Goal: Check status: Check status

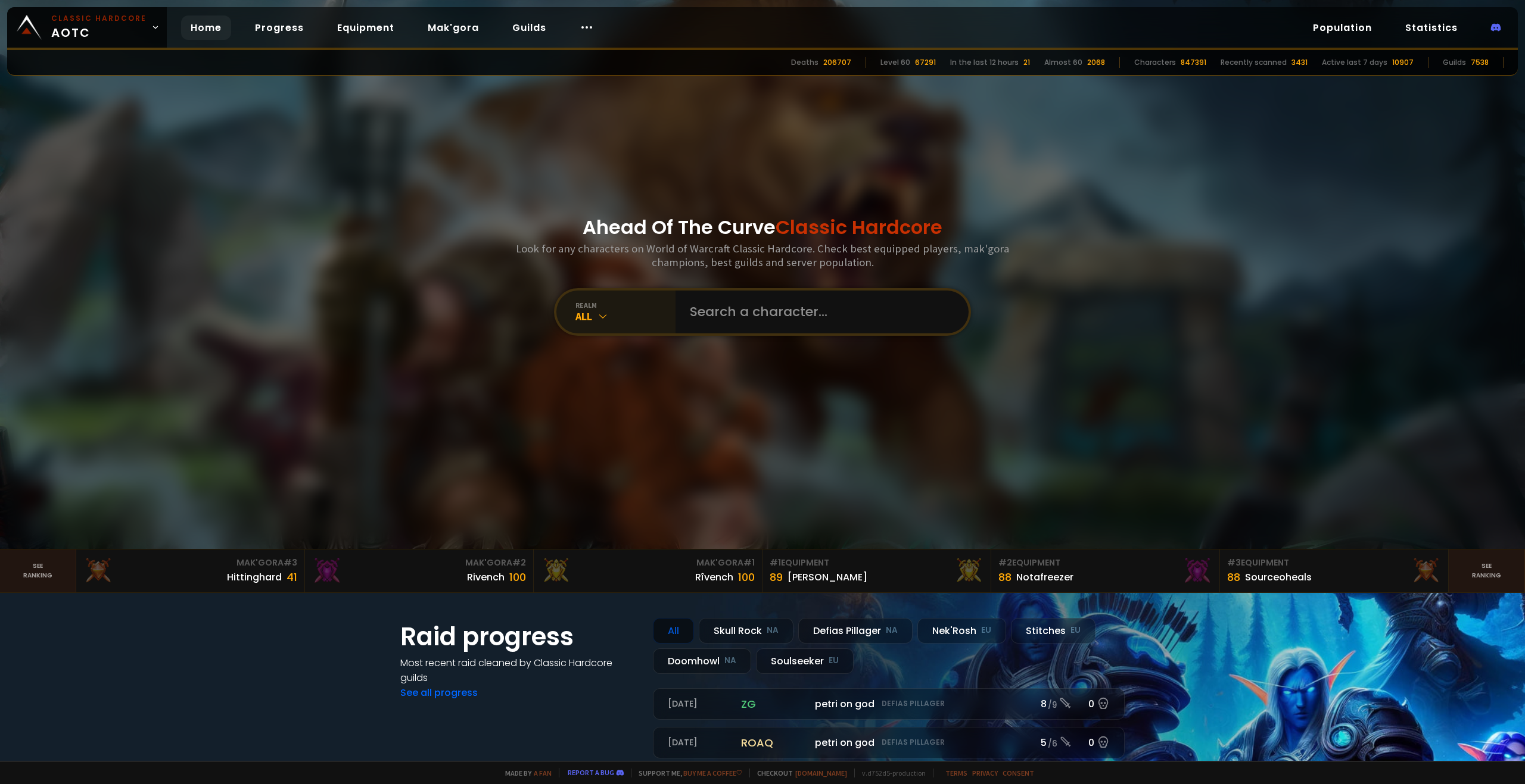
click at [597, 311] on icon at bounding box center [602, 316] width 12 height 12
click at [625, 325] on div "realm All" at bounding box center [615, 312] width 119 height 43
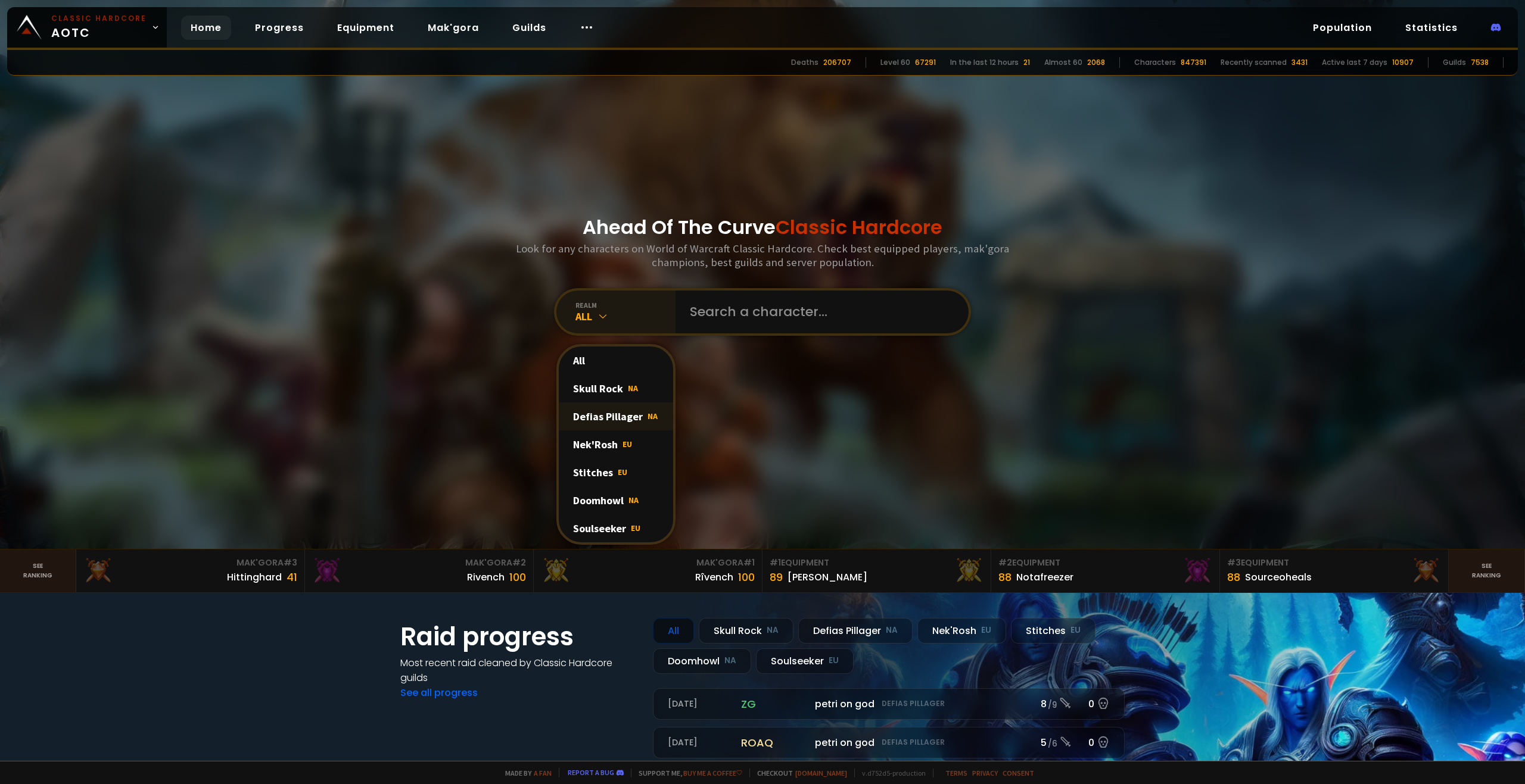
click at [621, 412] on div "Defias Pillager NA" at bounding box center [615, 416] width 114 height 28
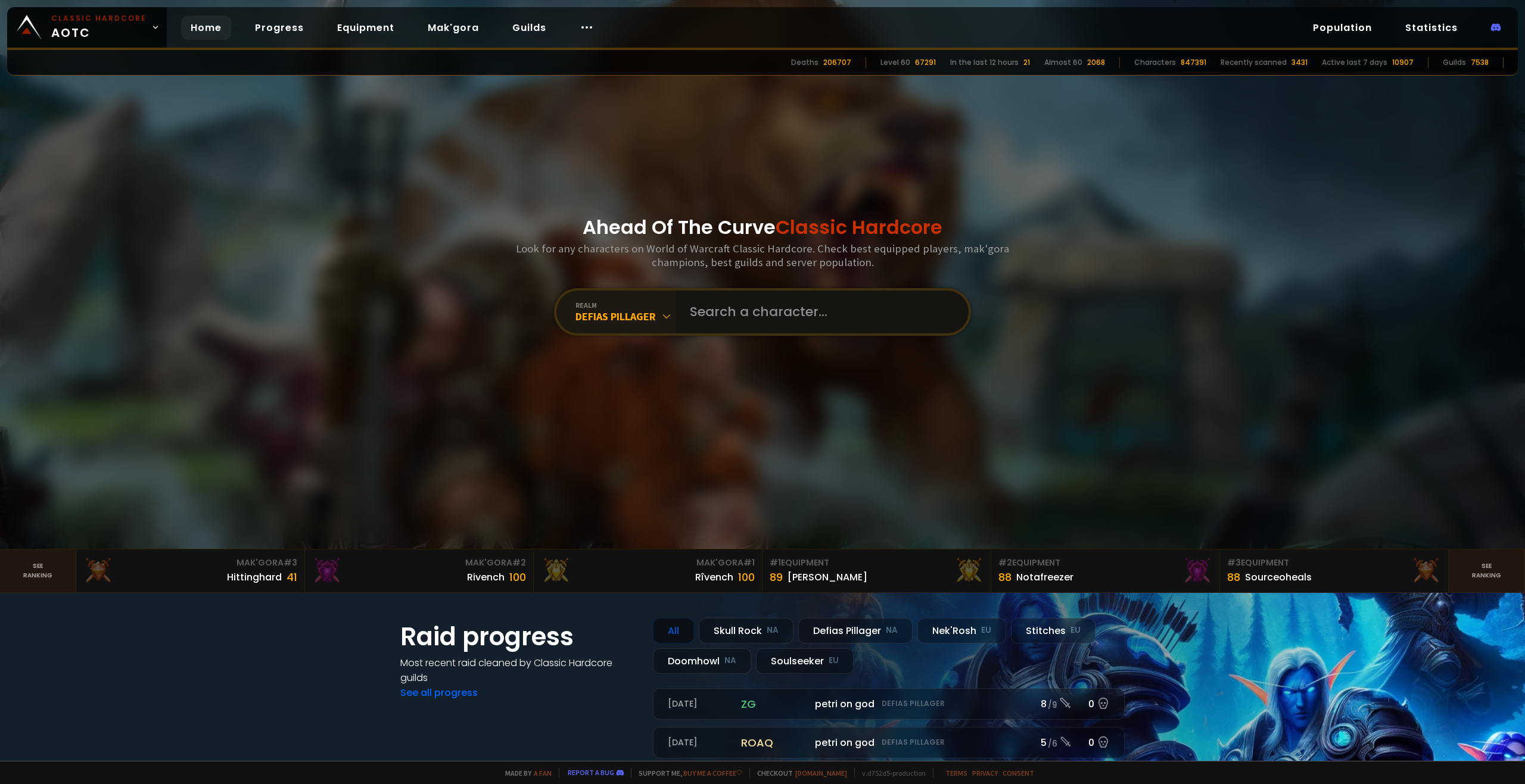
click at [754, 320] on input "text" at bounding box center [818, 312] width 271 height 43
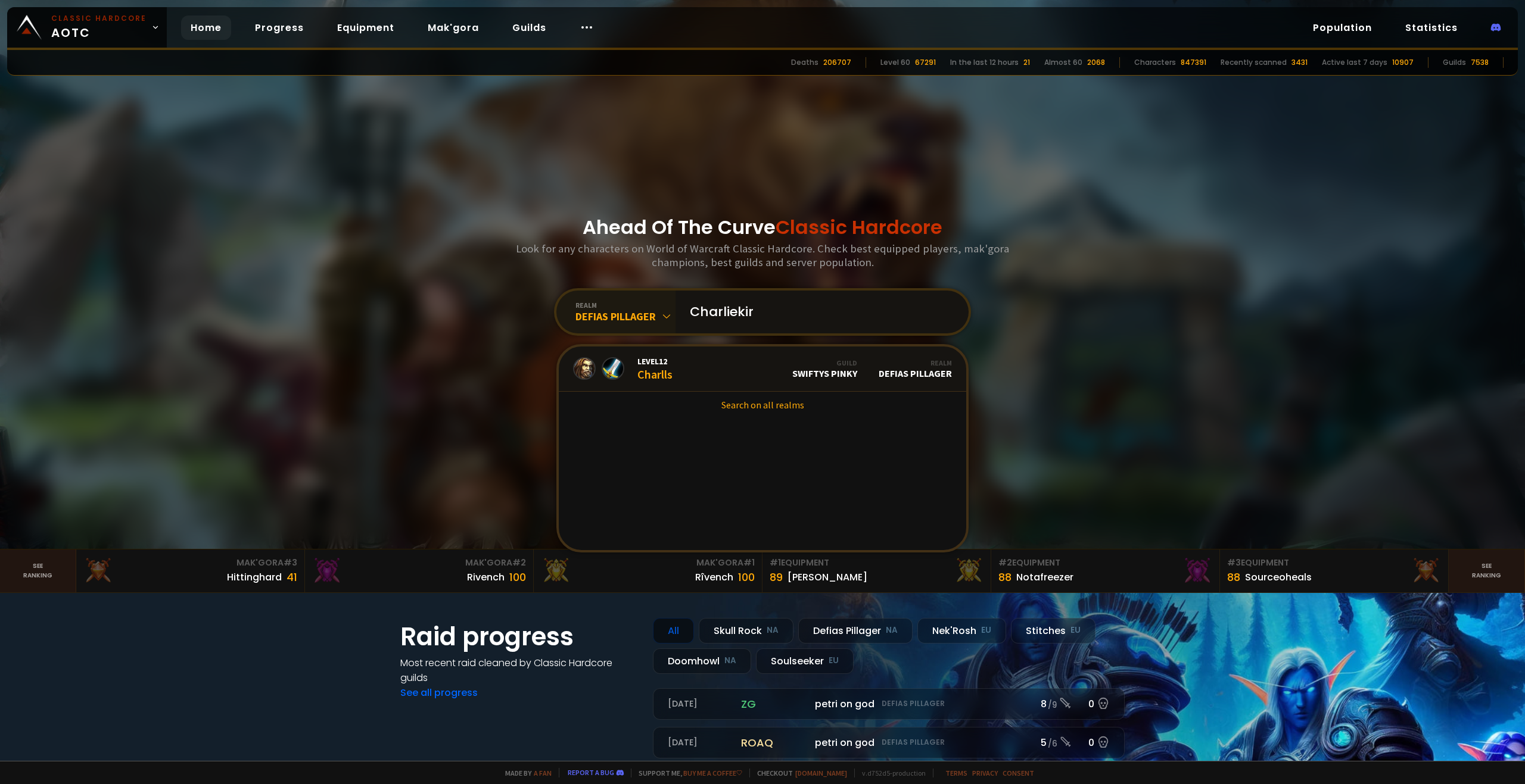
type input "Charliekirk"
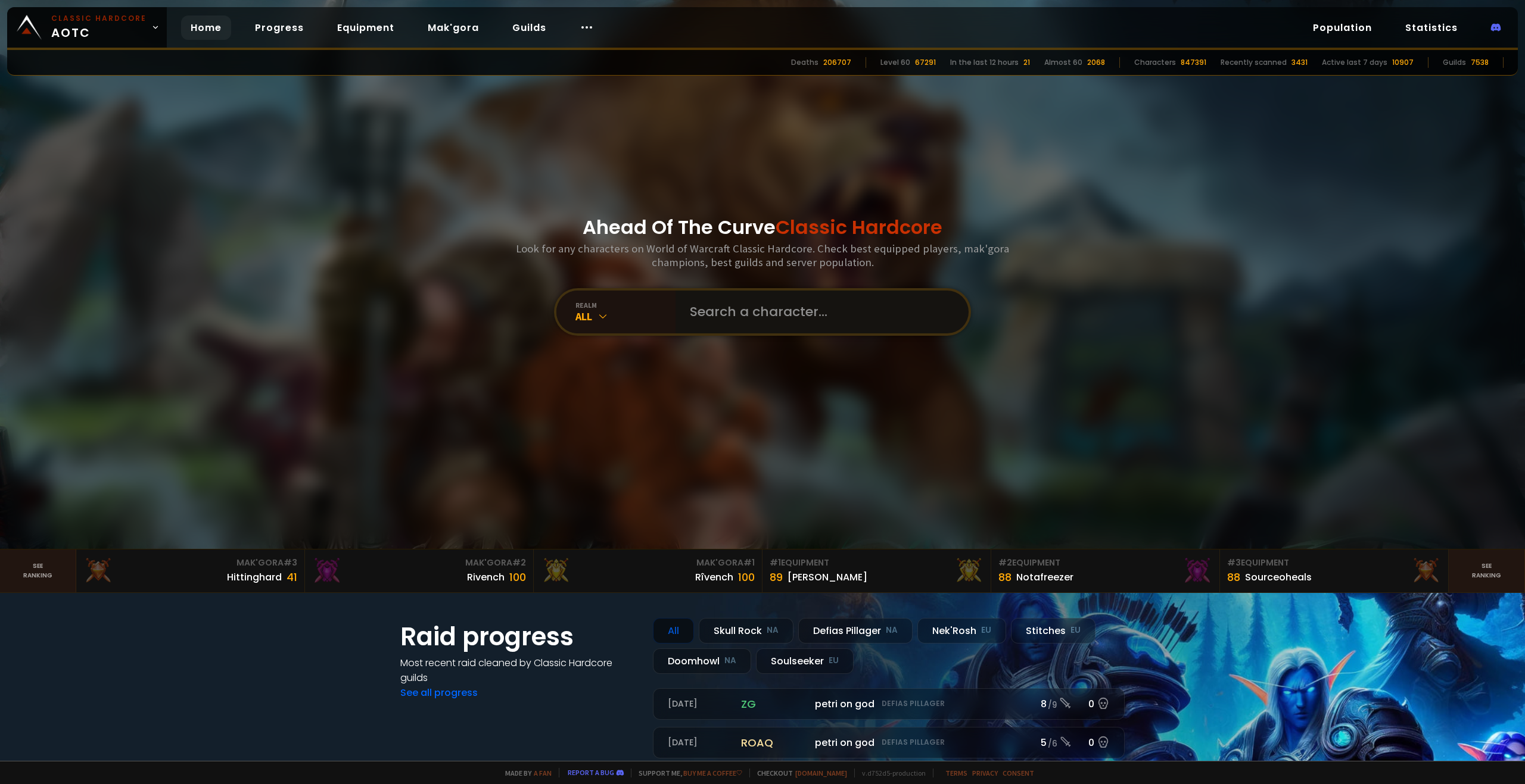
click at [702, 314] on input "text" at bounding box center [818, 312] width 271 height 43
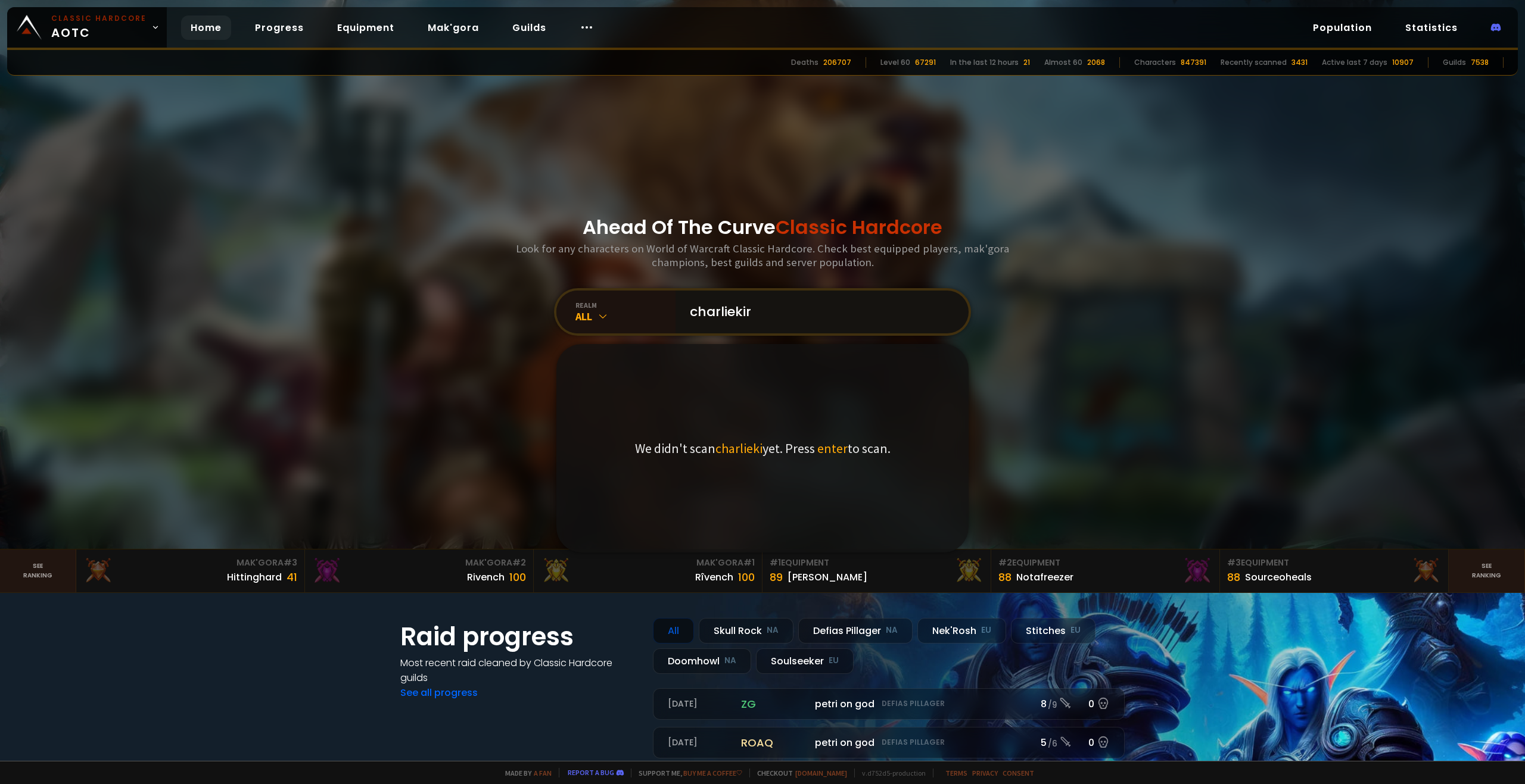
type input "charliekirk"
